Goal: Navigation & Orientation: Find specific page/section

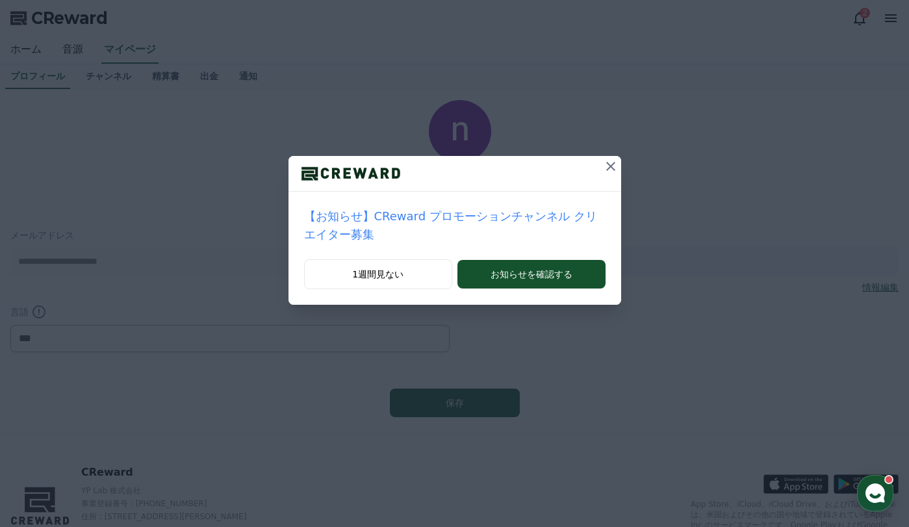
click at [603, 168] on icon at bounding box center [611, 167] width 16 height 16
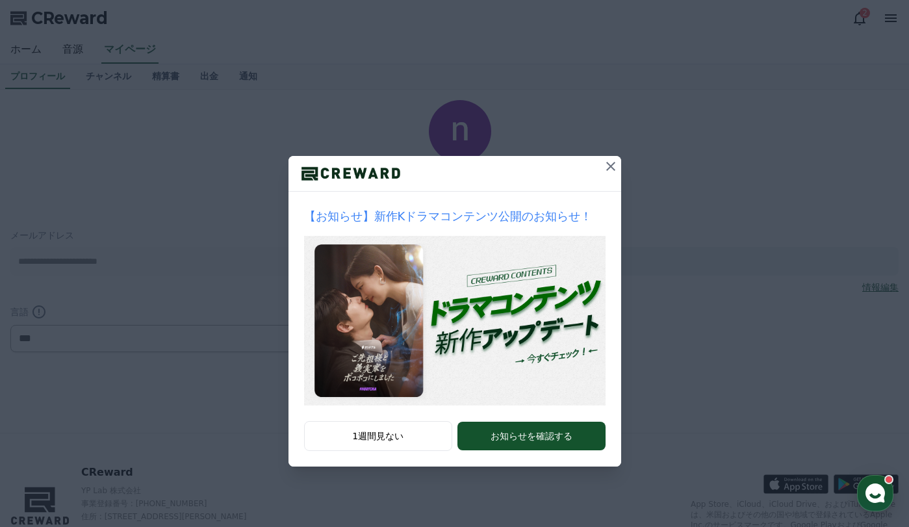
click at [607, 168] on icon at bounding box center [611, 167] width 16 height 16
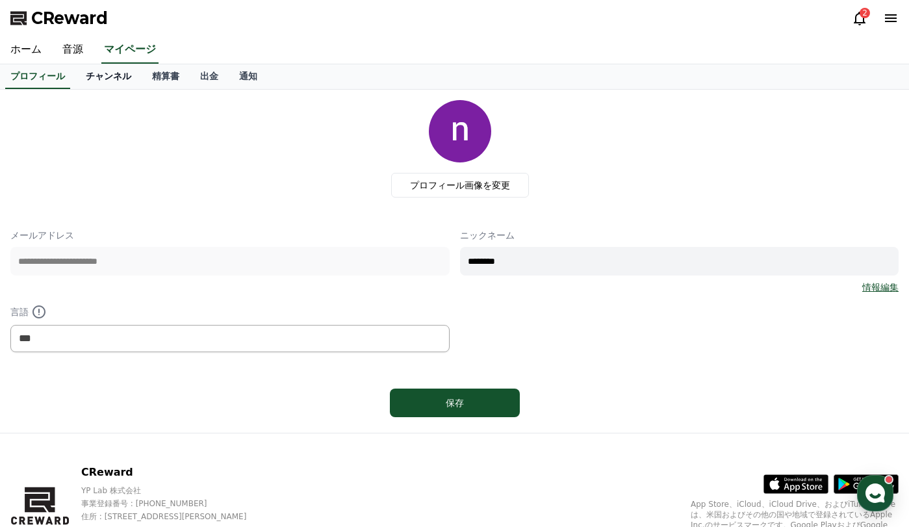
click at [103, 82] on link "チャンネル" at bounding box center [108, 76] width 66 height 25
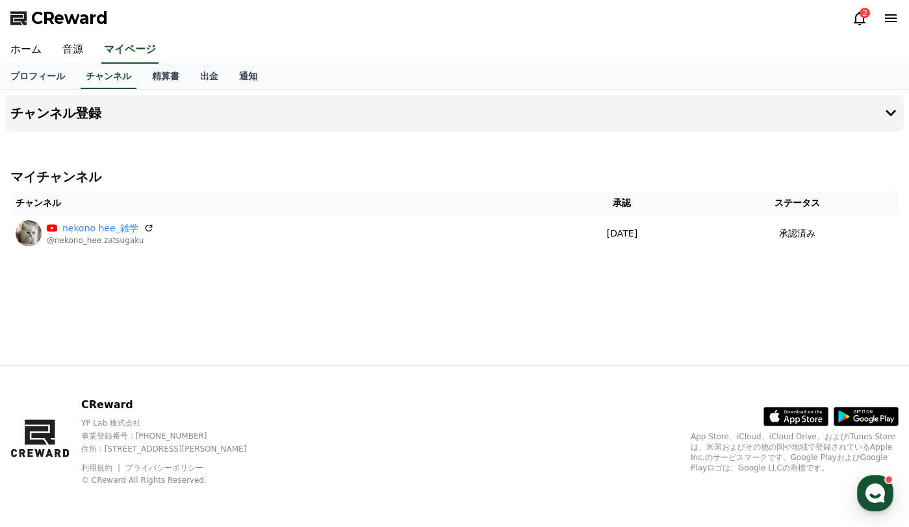
click at [64, 55] on link "音源" at bounding box center [73, 49] width 42 height 27
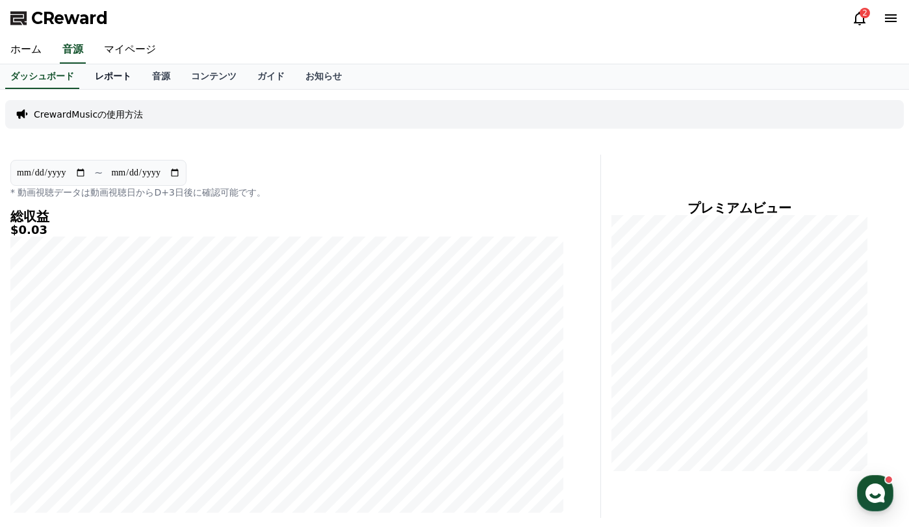
click at [93, 76] on link "レポート" at bounding box center [112, 76] width 57 height 25
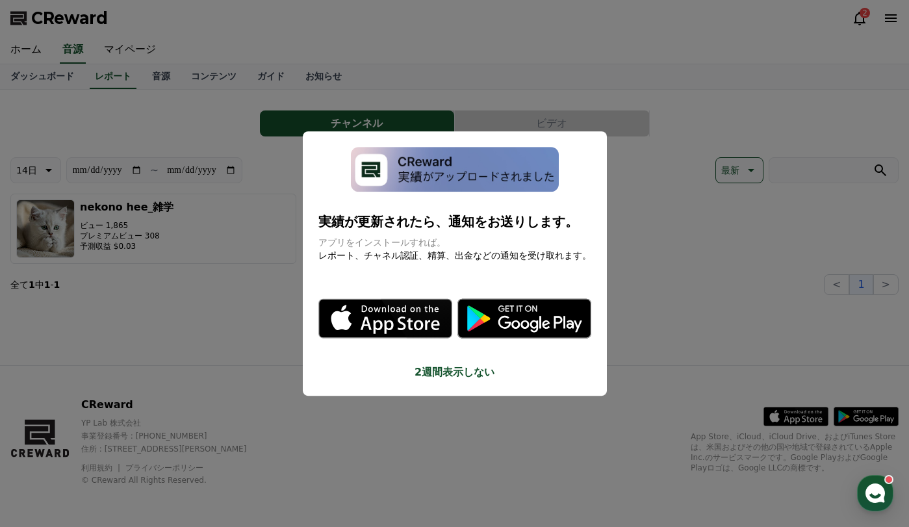
click at [668, 300] on button "close modal" at bounding box center [454, 263] width 909 height 527
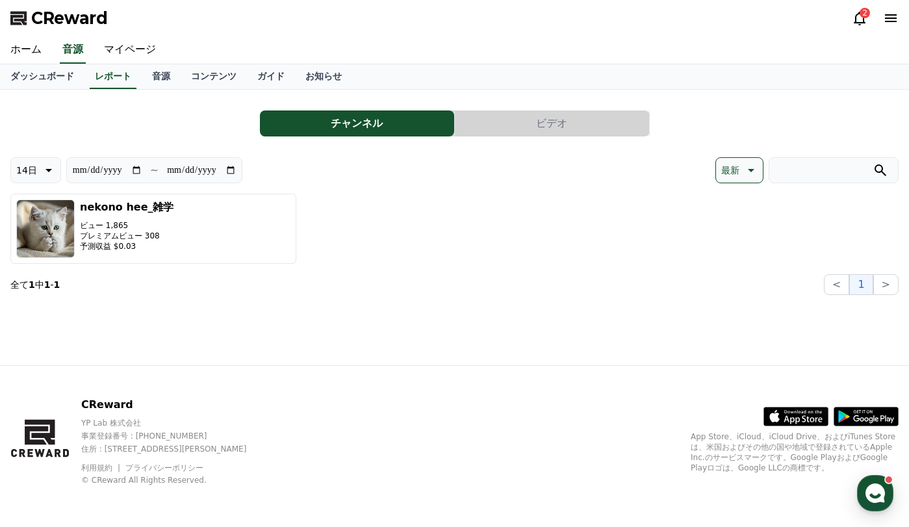
click at [753, 171] on icon at bounding box center [750, 170] width 16 height 16
click at [547, 217] on div "nekono hee_雑学 ビュー 1,865 プレミアムビュー 308 予測収益 $0.03" at bounding box center [454, 229] width 888 height 70
click at [571, 238] on div "nekono hee_雑学 ビュー 1,865 プレミアムビュー 308 予測収益 $0.03" at bounding box center [454, 229] width 888 height 70
click at [793, 120] on div "チャンネル ビデオ" at bounding box center [454, 123] width 888 height 26
click at [750, 171] on icon at bounding box center [751, 170] width 6 height 3
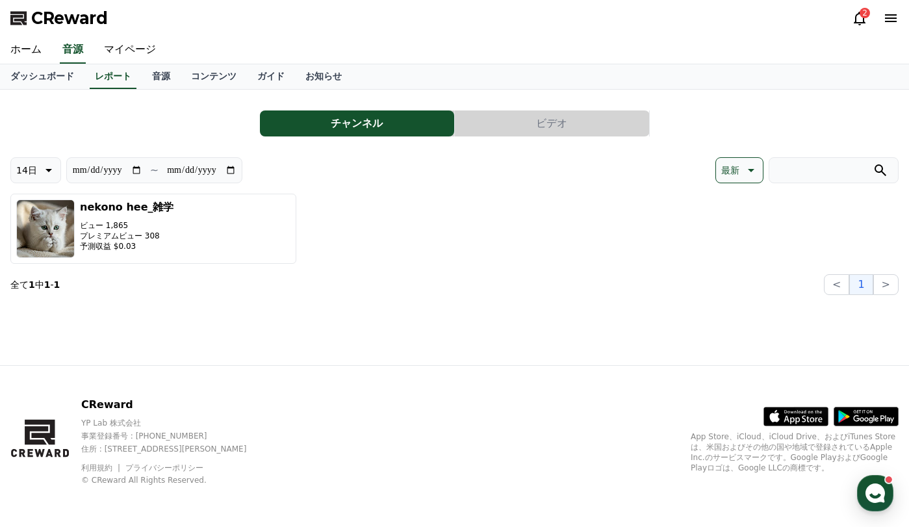
click at [863, 22] on icon at bounding box center [860, 19] width 12 height 14
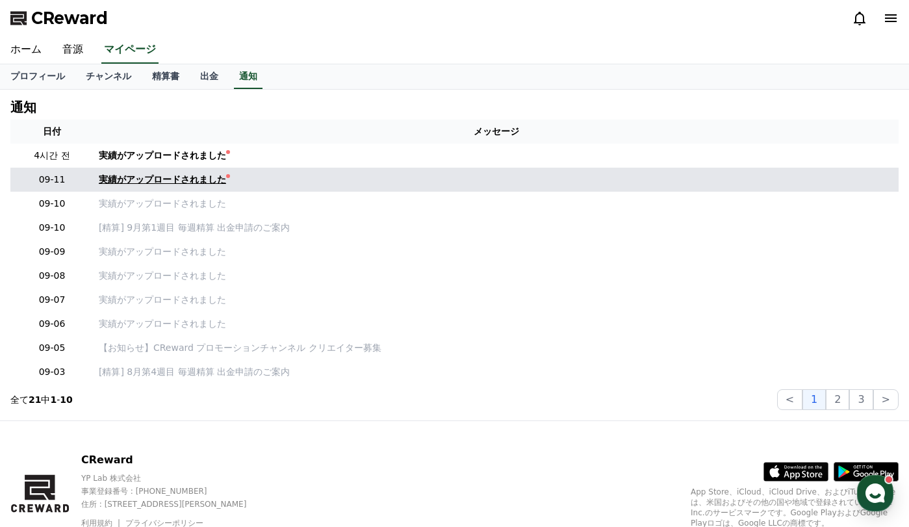
click at [183, 179] on div "実績がアップロードされました" at bounding box center [162, 180] width 127 height 14
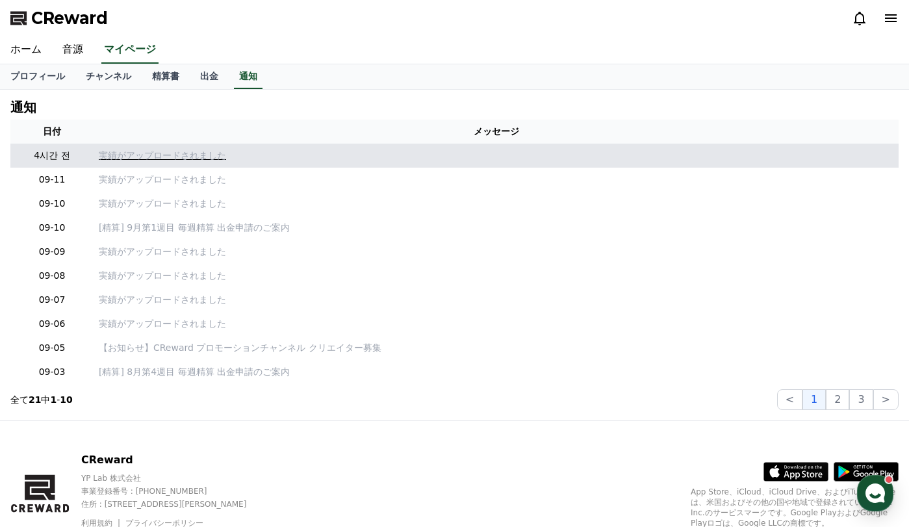
click at [164, 158] on p "実績がアップロードされました" at bounding box center [496, 156] width 794 height 14
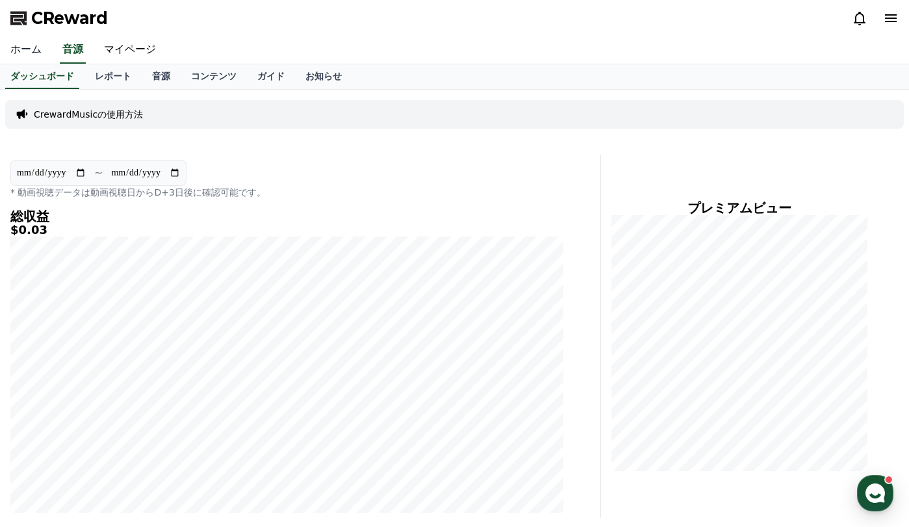
click at [23, 56] on link "ホーム" at bounding box center [26, 49] width 52 height 27
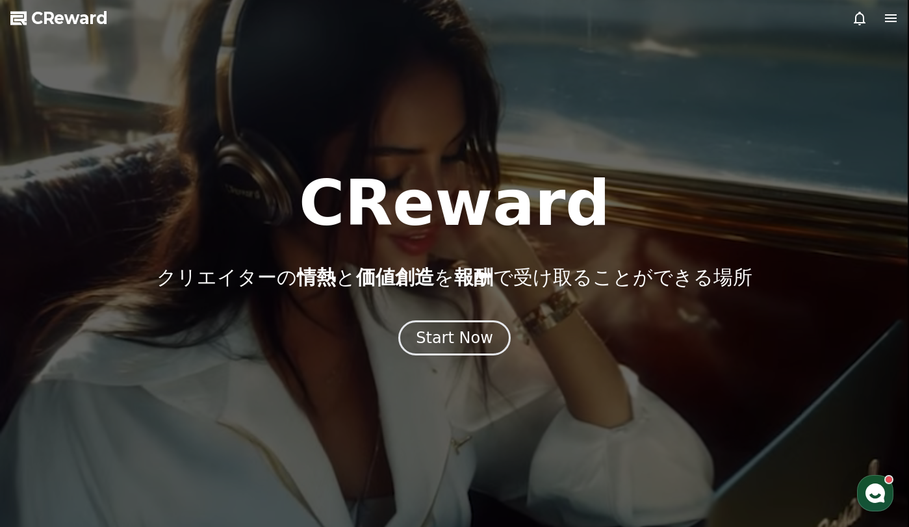
click at [891, 17] on icon at bounding box center [891, 18] width 16 height 16
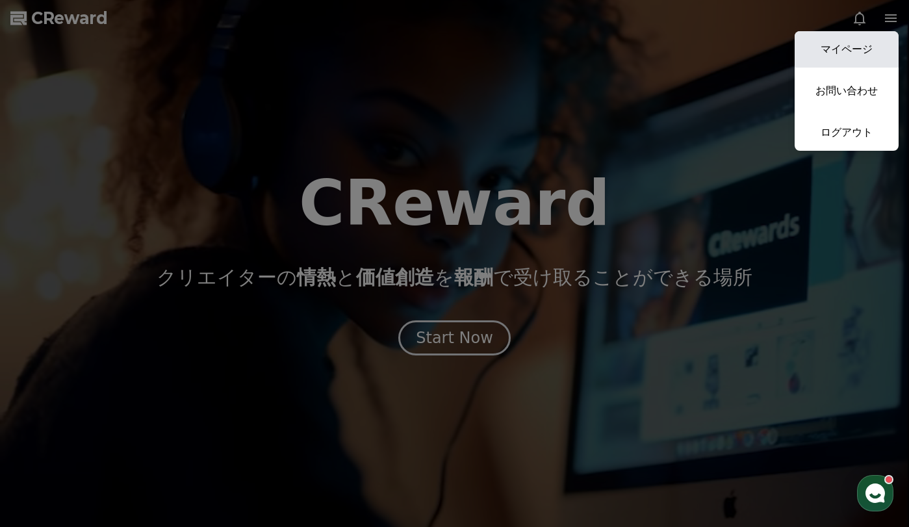
click at [835, 44] on link "マイページ" at bounding box center [846, 49] width 104 height 36
